Goal: Navigation & Orientation: Understand site structure

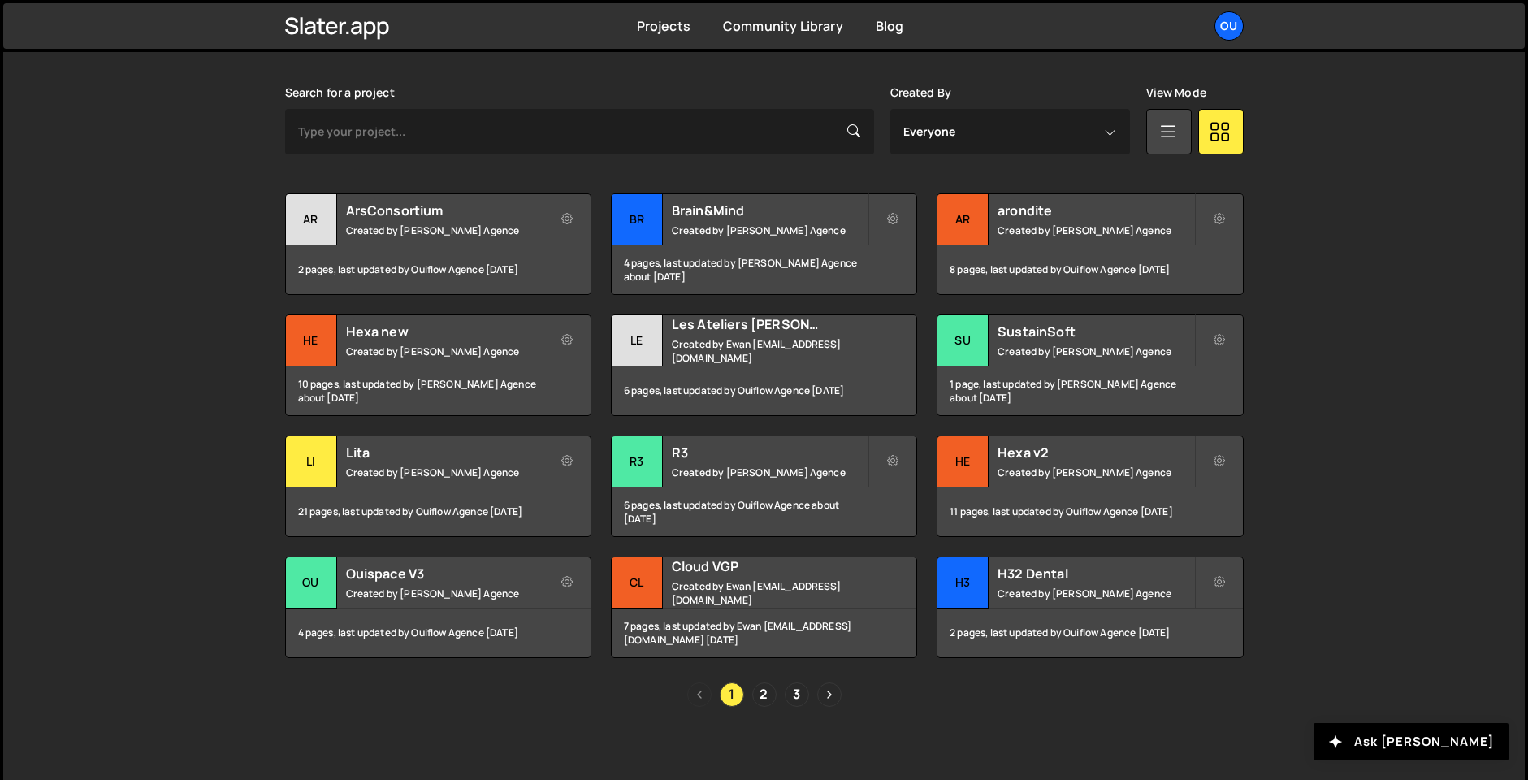
scroll to position [469, 0]
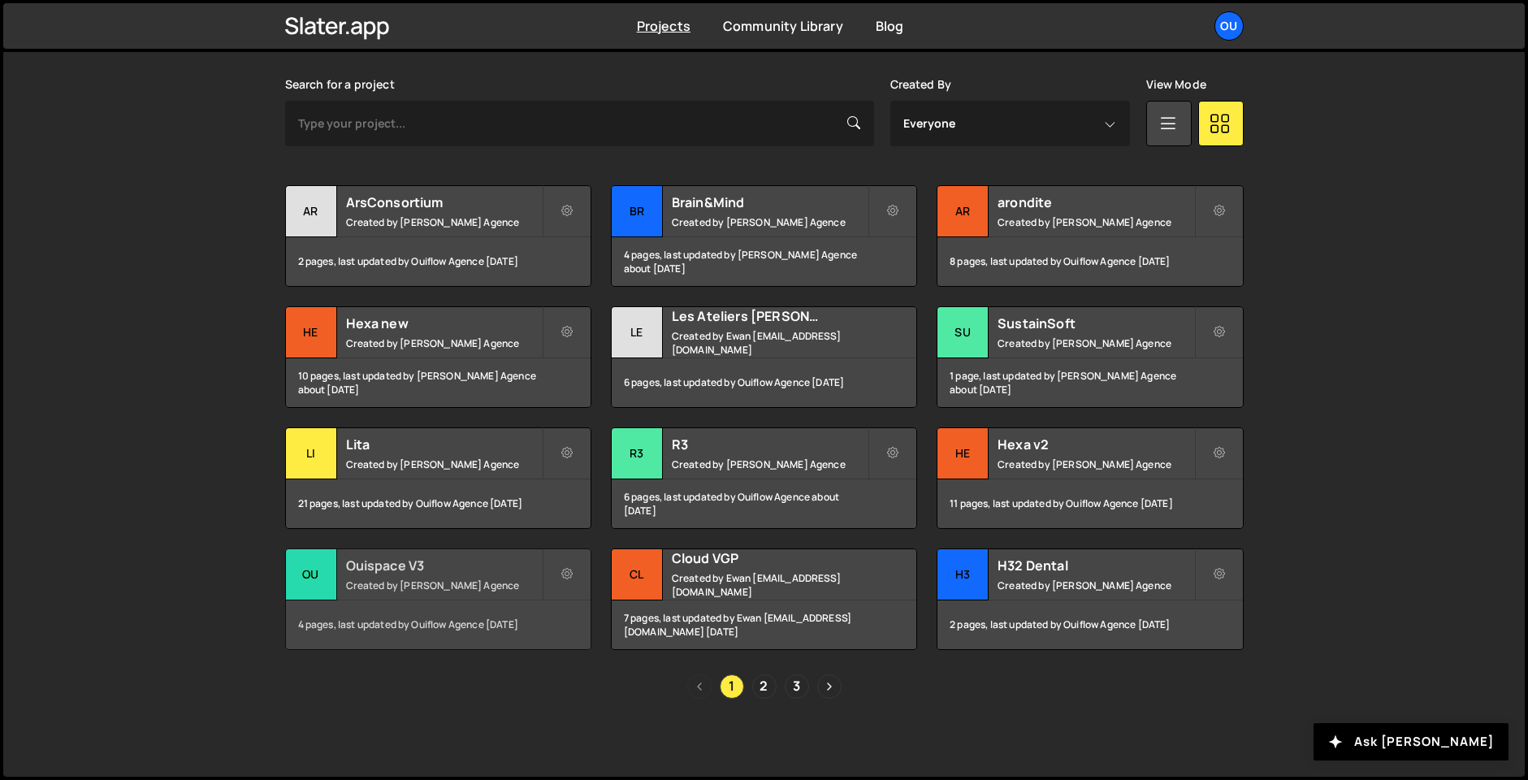
click at [393, 591] on small "Created by Ouiflow Agence" at bounding box center [444, 586] width 196 height 14
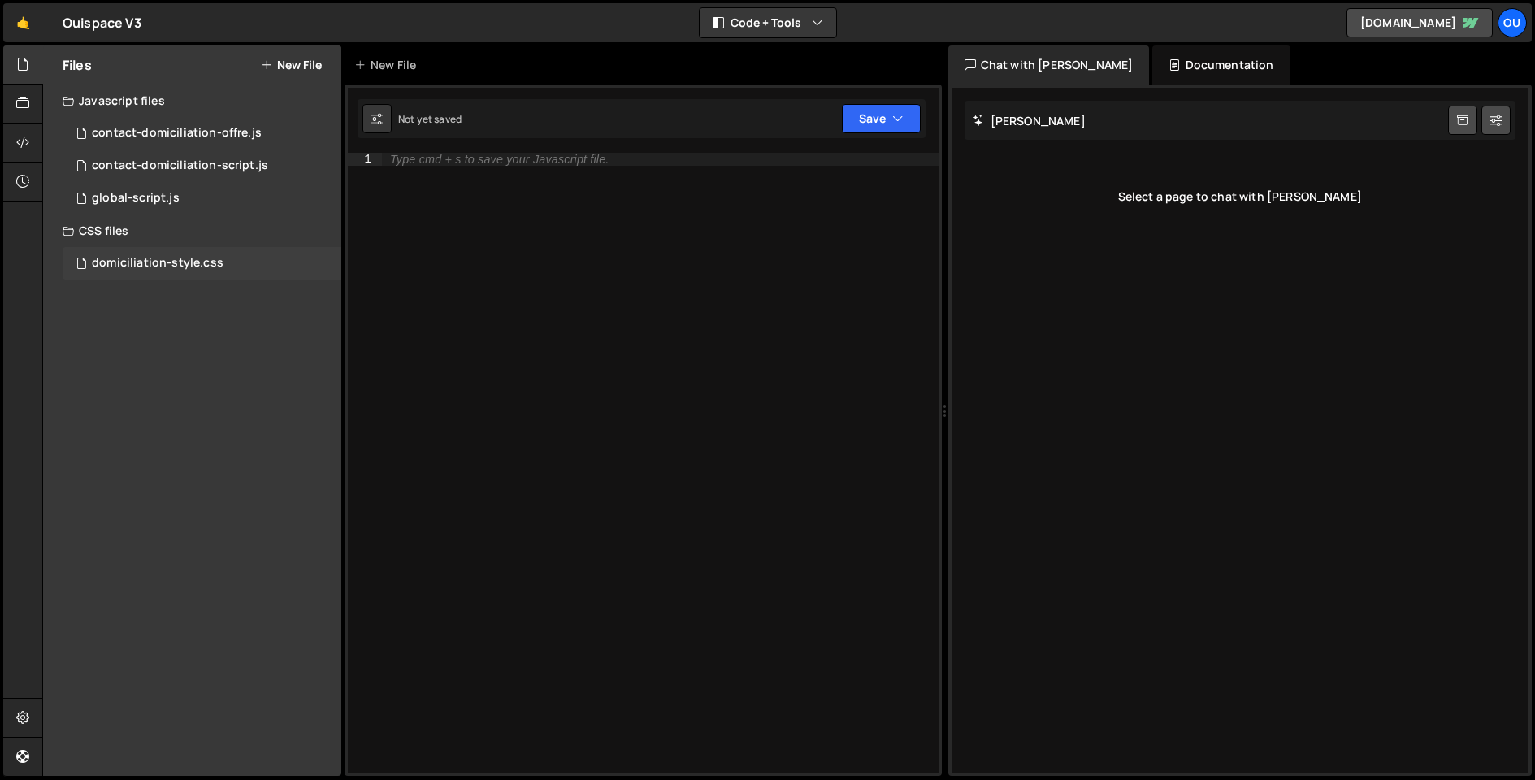
click at [148, 269] on div "domiciliation-style.css" at bounding box center [158, 263] width 132 height 15
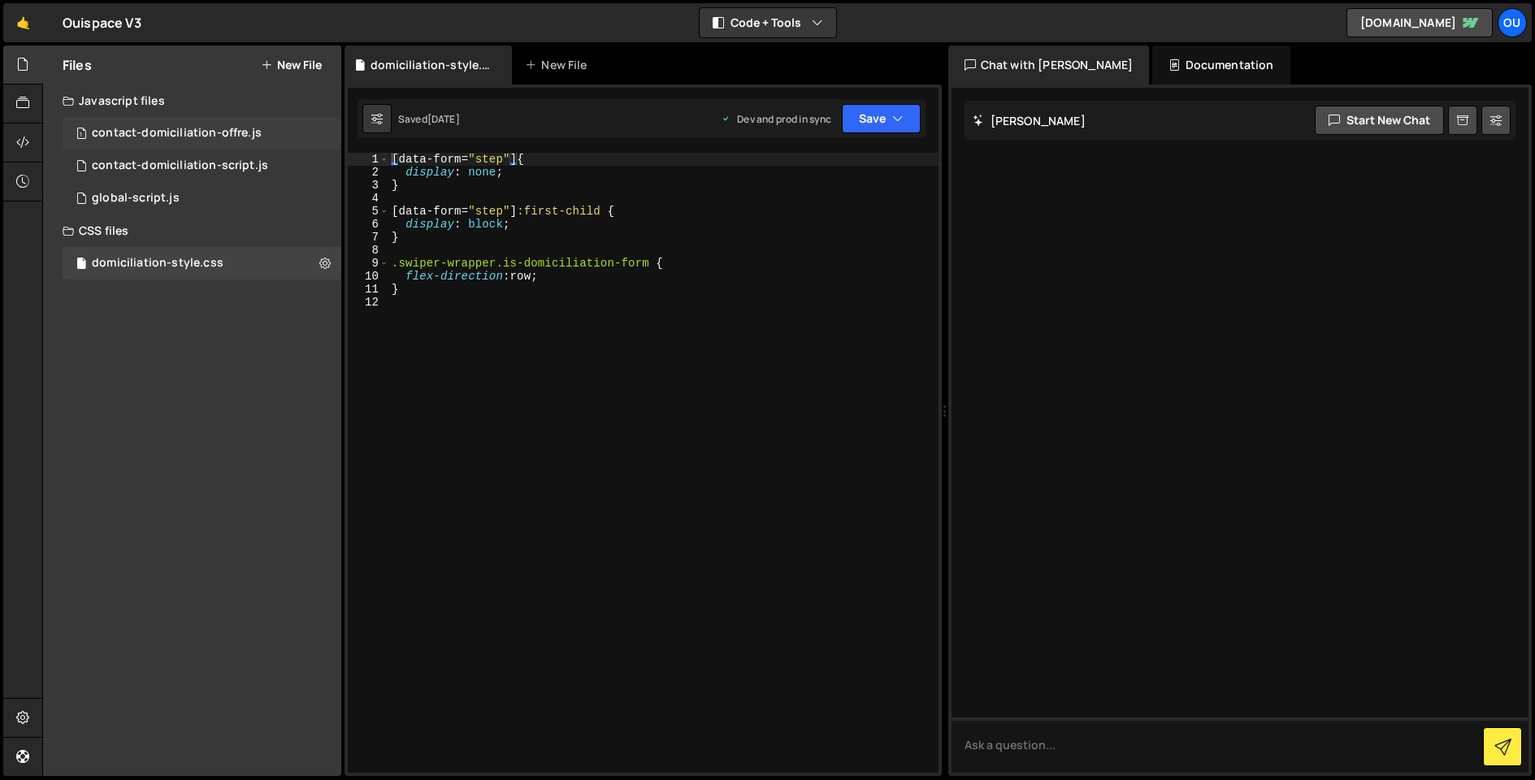
click at [176, 128] on div "contact-domiciliation-offre.js" at bounding box center [177, 133] width 170 height 15
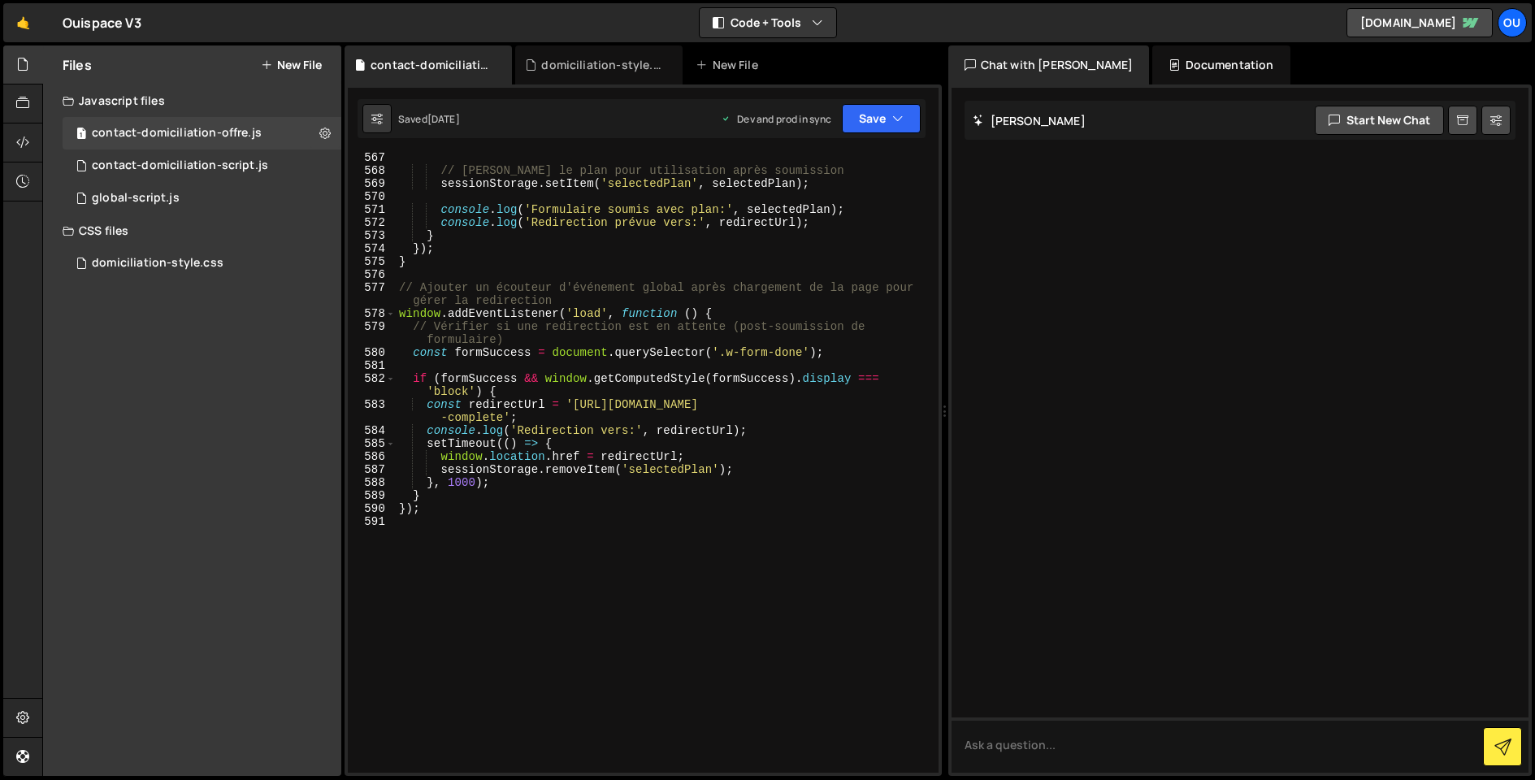
scroll to position [7686, 0]
click at [177, 165] on div "contact-domiciliation-script.js" at bounding box center [180, 165] width 176 height 15
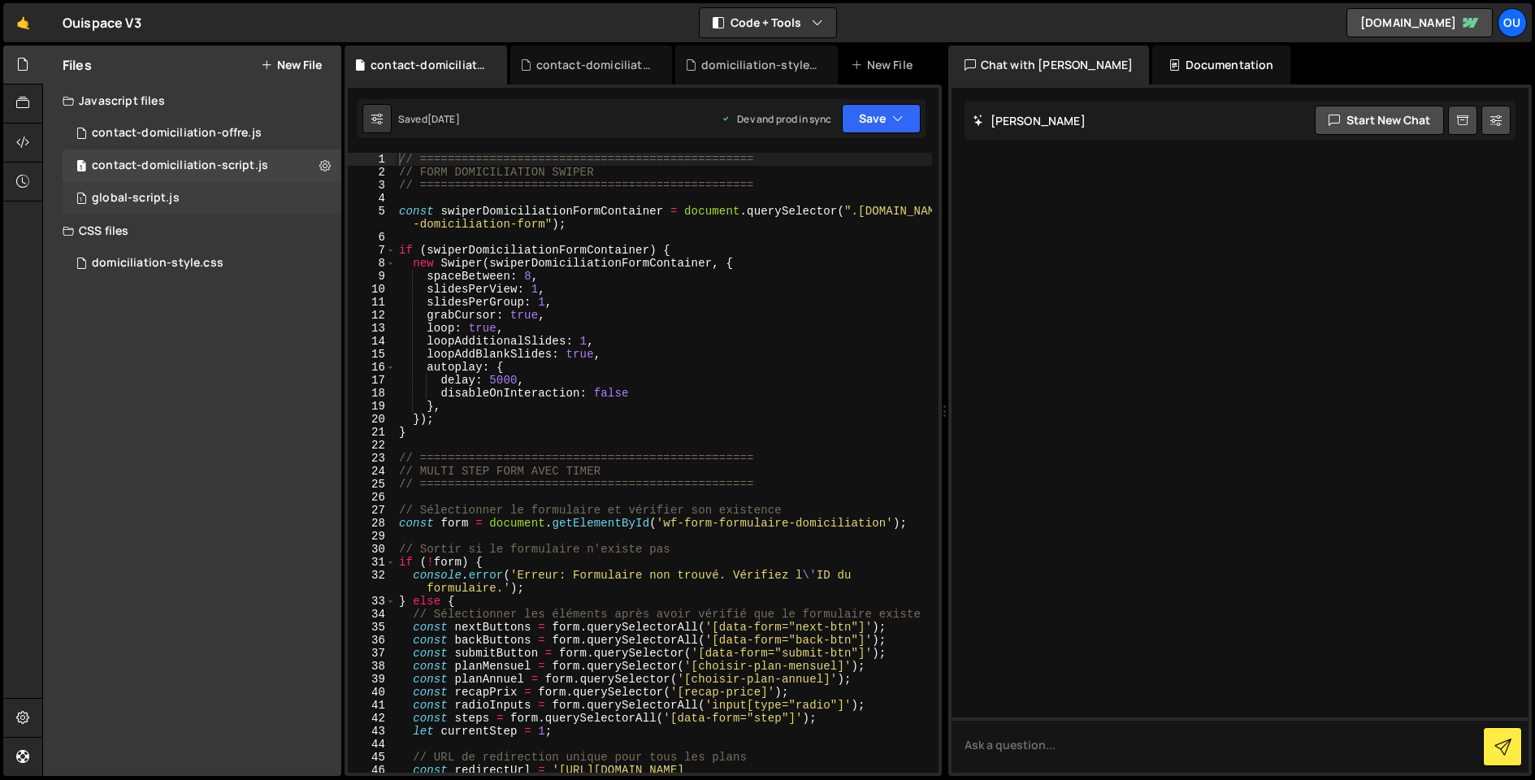
click at [140, 200] on div "global-script.js" at bounding box center [136, 198] width 88 height 15
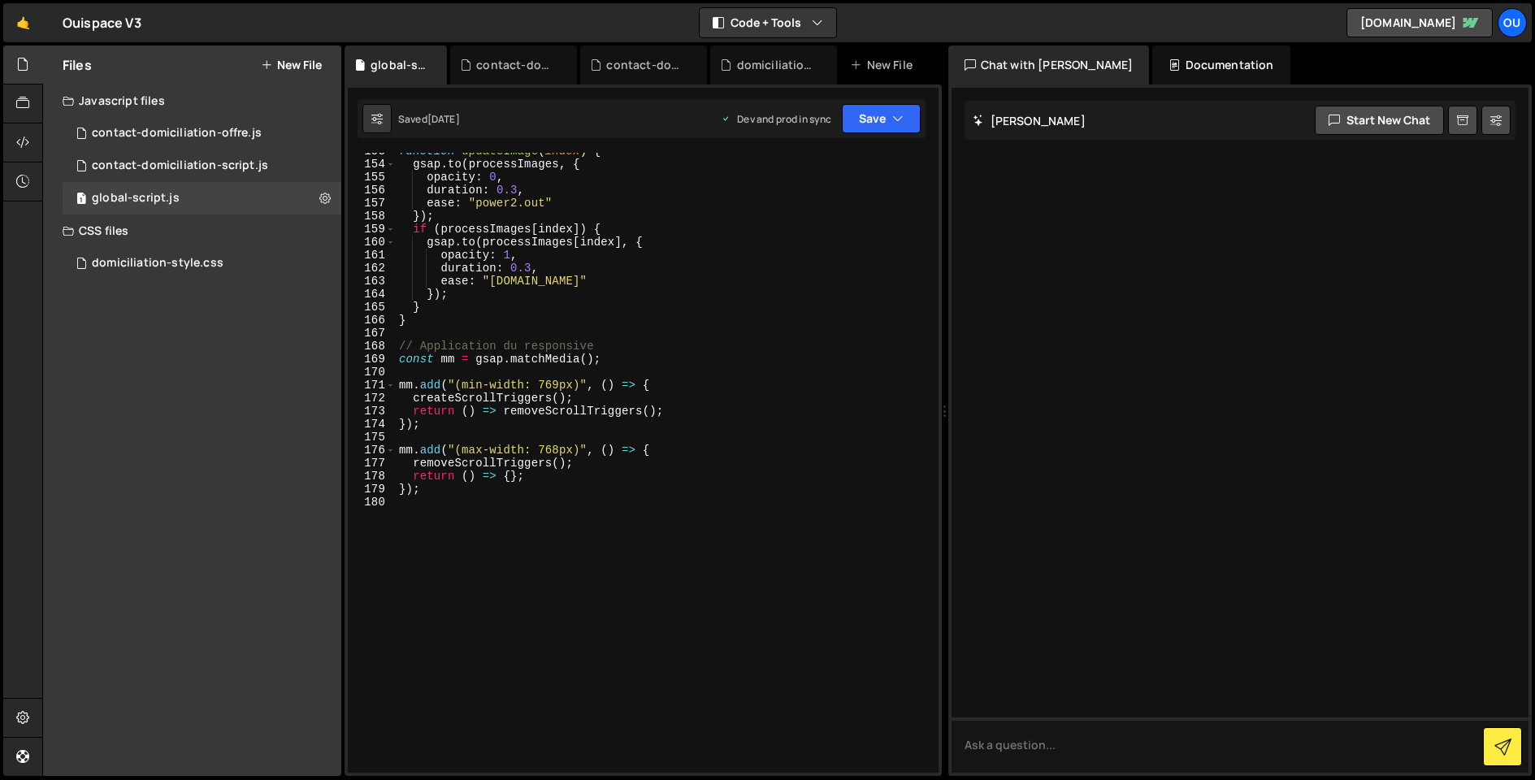
scroll to position [2037, 0]
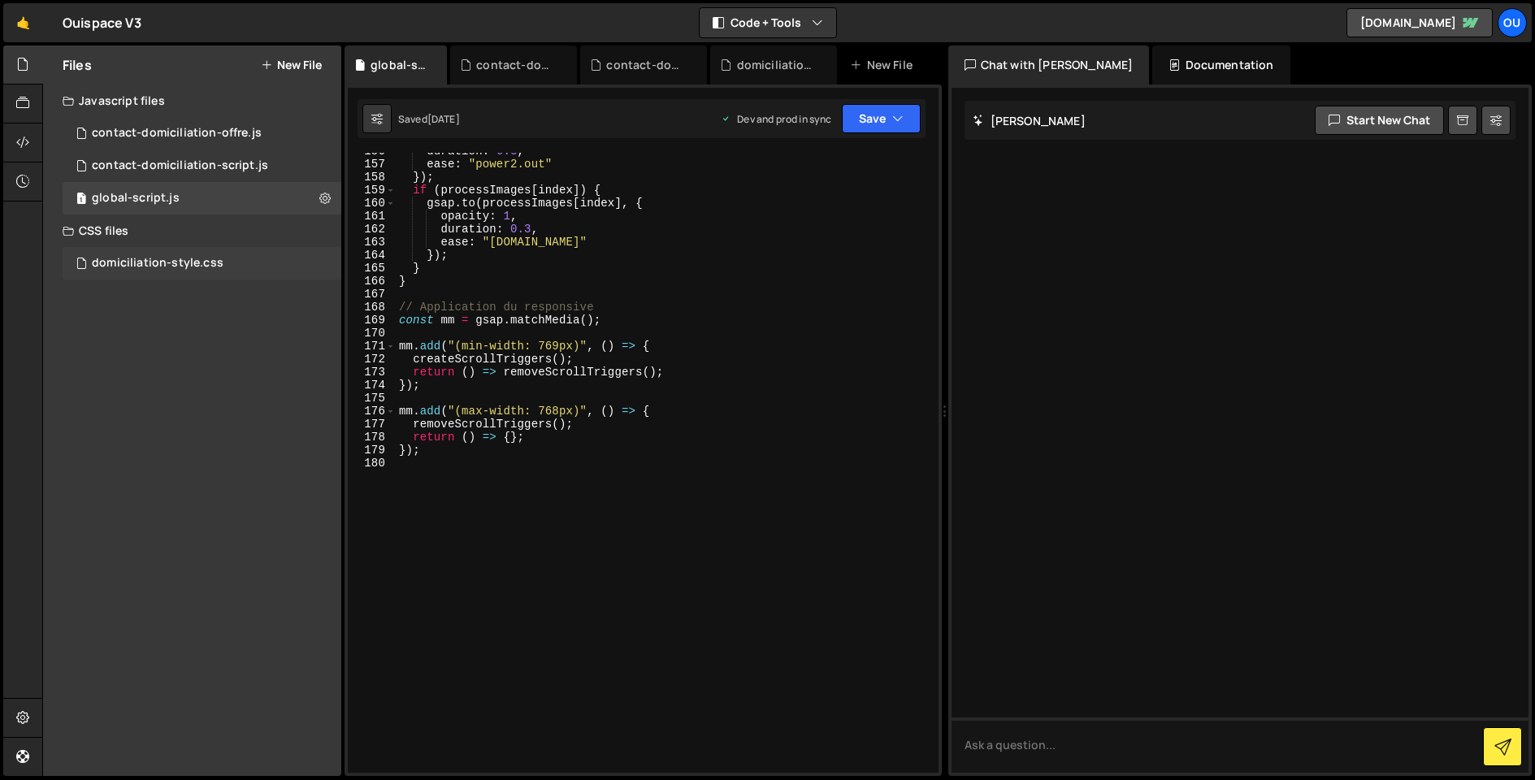
click at [152, 263] on div "domiciliation-style.css" at bounding box center [158, 263] width 132 height 15
